Goal: Task Accomplishment & Management: Manage account settings

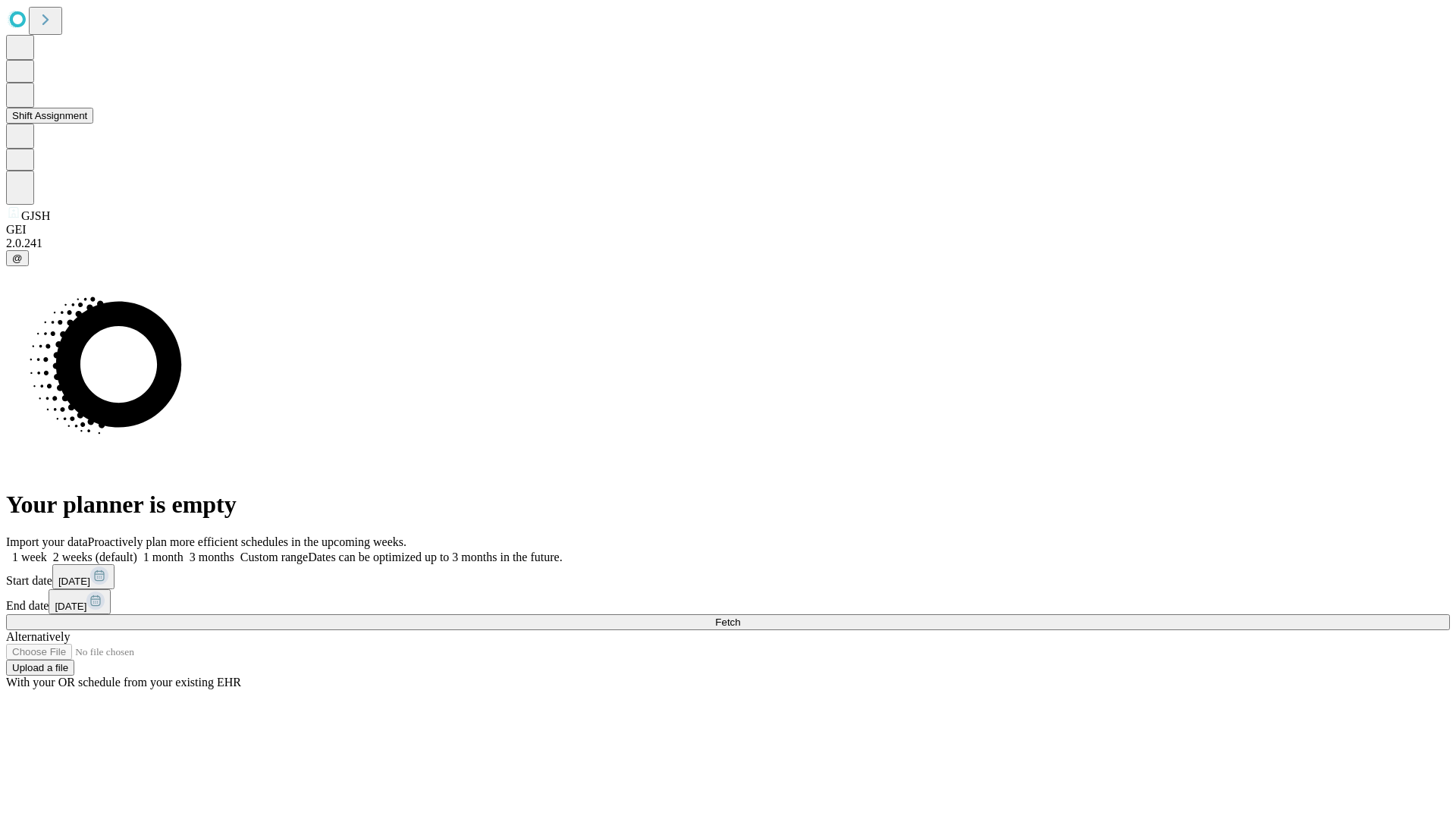
click at [94, 124] on button "Shift Assignment" at bounding box center [50, 116] width 88 height 16
